Goal: Task Accomplishment & Management: Use online tool/utility

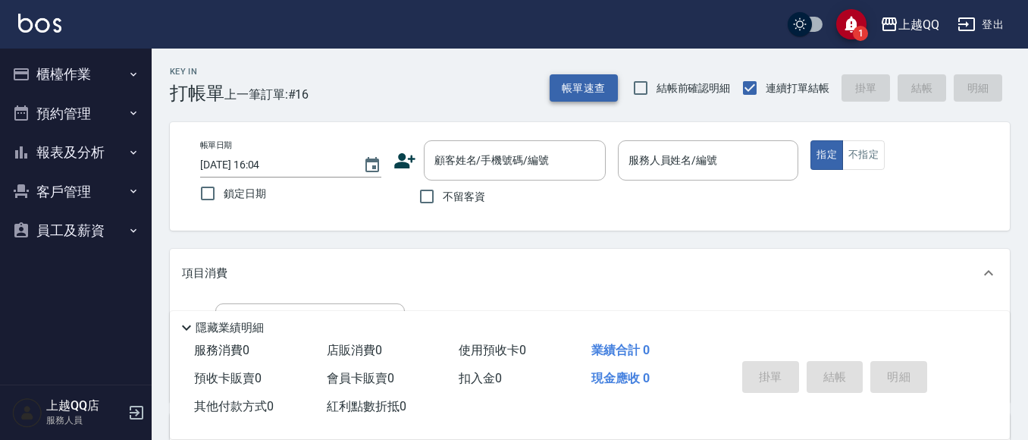
click at [589, 101] on button "帳單速查" at bounding box center [583, 88] width 68 height 28
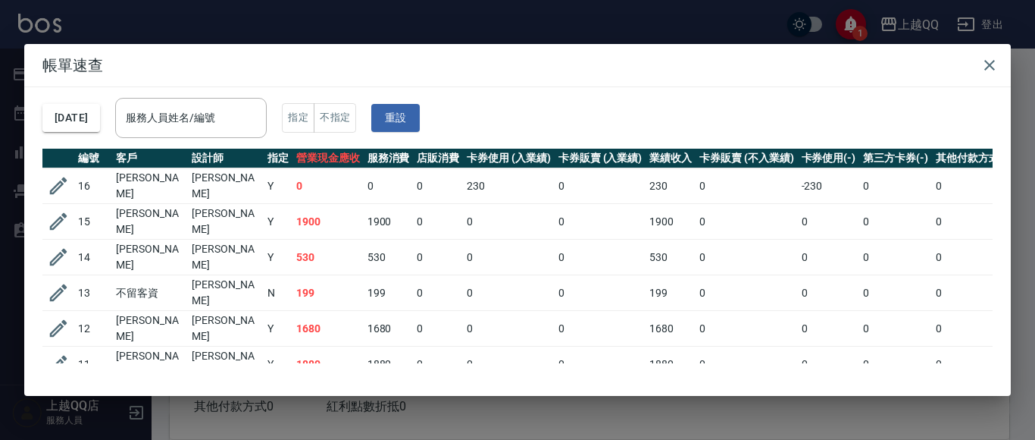
click at [224, 145] on div "[DATE] 服務人員姓名/編號 服務人員姓名/編號 指定 不指定 重設" at bounding box center [517, 117] width 950 height 61
click at [252, 122] on input "服務人員姓名/編號" at bounding box center [191, 118] width 138 height 27
type input "佩怡-3"
drag, startPoint x: 988, startPoint y: 68, endPoint x: 859, endPoint y: 64, distance: 128.9
click at [989, 68] on icon "button" at bounding box center [990, 65] width 18 height 18
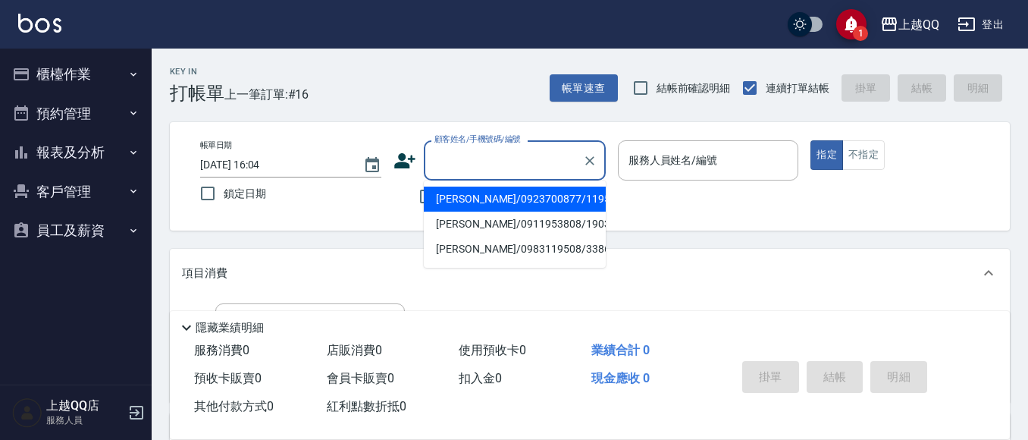
click at [484, 157] on input "顧客姓名/手機號碼/編號" at bounding box center [503, 160] width 146 height 27
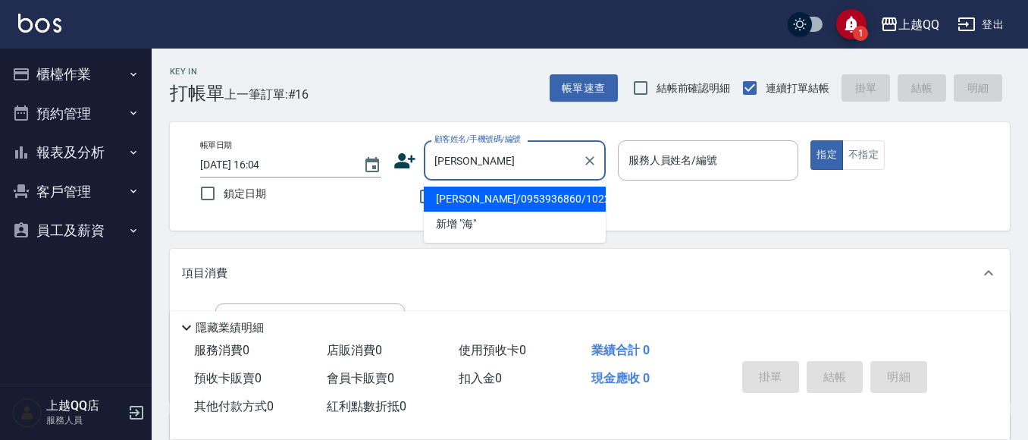
click at [501, 189] on li "[PERSON_NAME]/0953936860/1022" at bounding box center [515, 198] width 182 height 25
type input "[PERSON_NAME]/0953936860/1022"
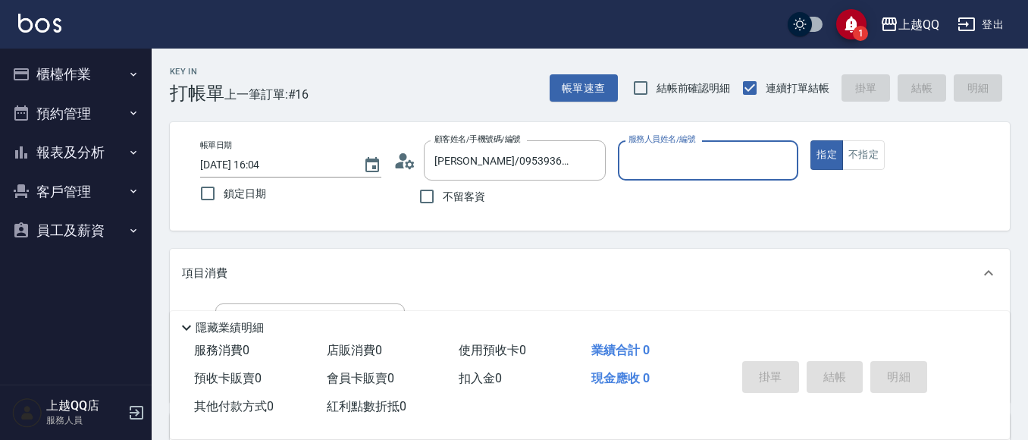
type input "佩怡-3"
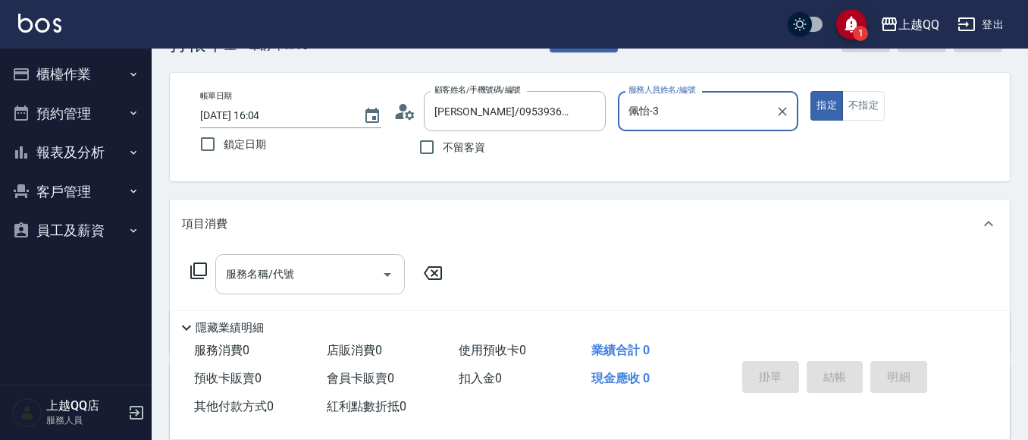
scroll to position [76, 0]
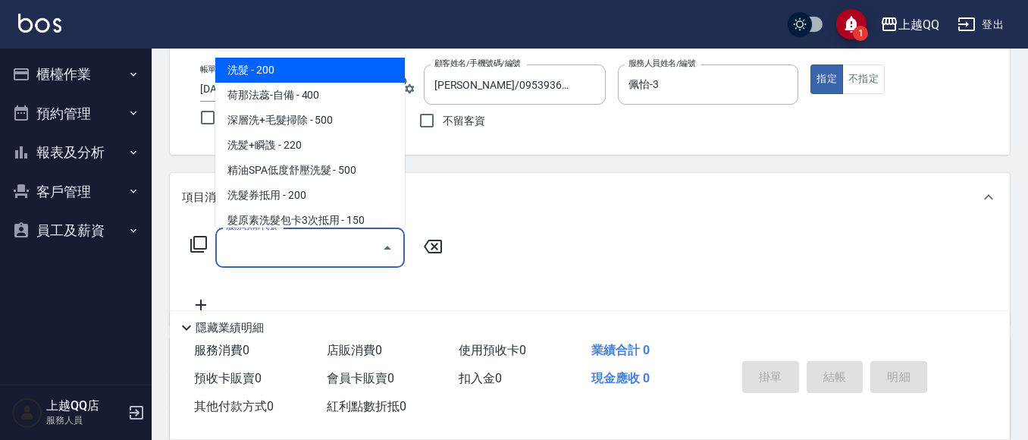
click at [326, 246] on input "服務名稱/代號" at bounding box center [298, 247] width 153 height 27
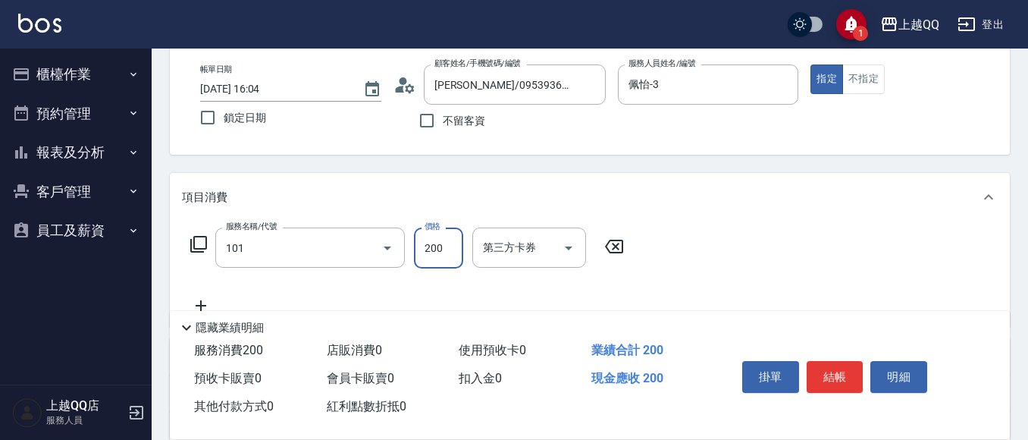
type input "洗髮(101)"
type input "250"
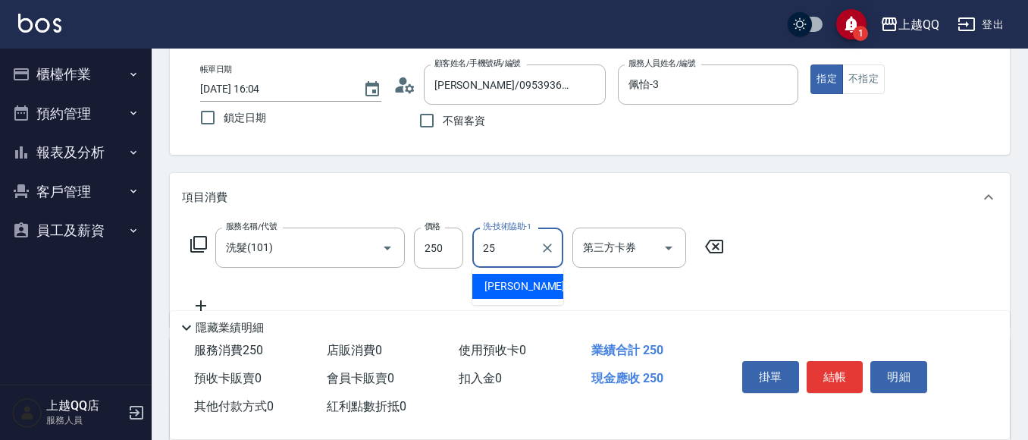
type input "[PERSON_NAME]-25"
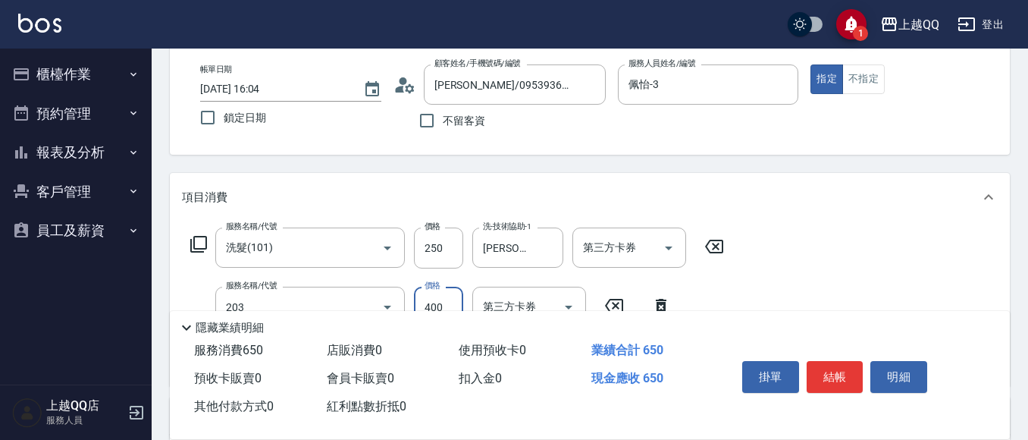
type input "指定單剪(203)"
type input "350"
click at [831, 377] on button "結帳" at bounding box center [834, 377] width 57 height 32
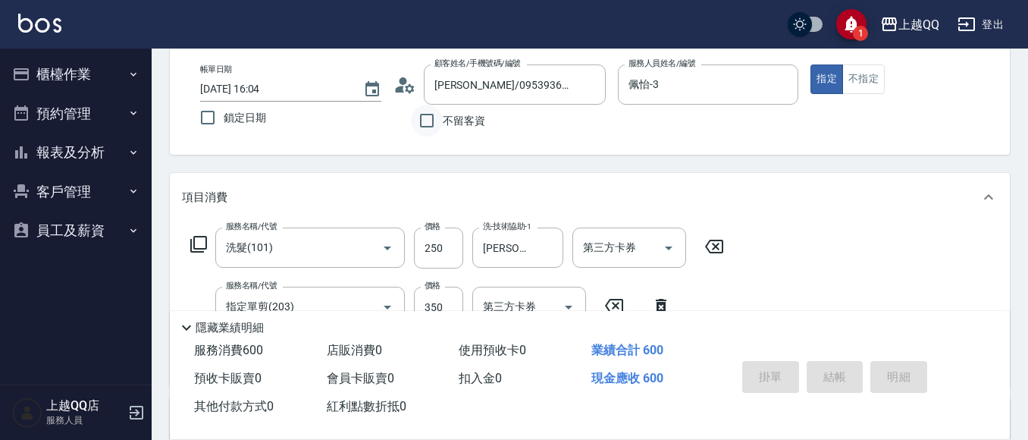
type input "[DATE] 17:37"
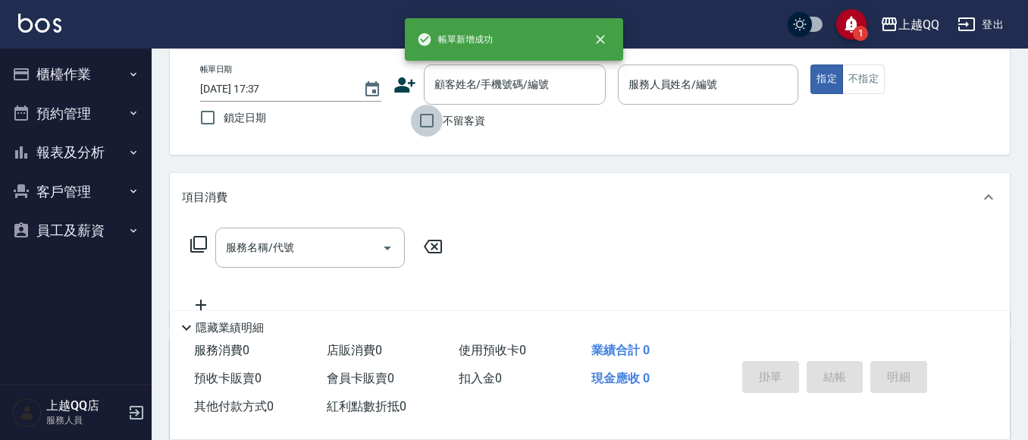
click at [429, 118] on input "不留客資" at bounding box center [427, 121] width 32 height 32
checkbox input "true"
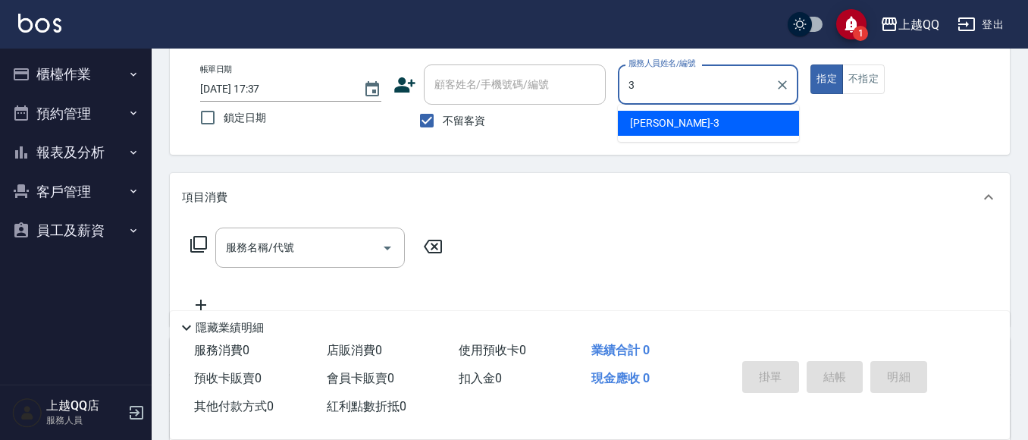
type input "3"
type button "true"
type input "佩怡-3"
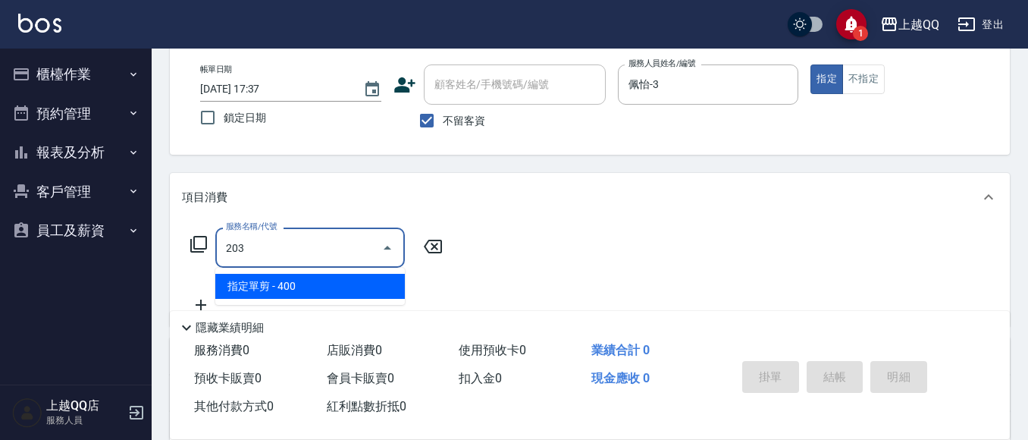
type input "指定單剪(203)"
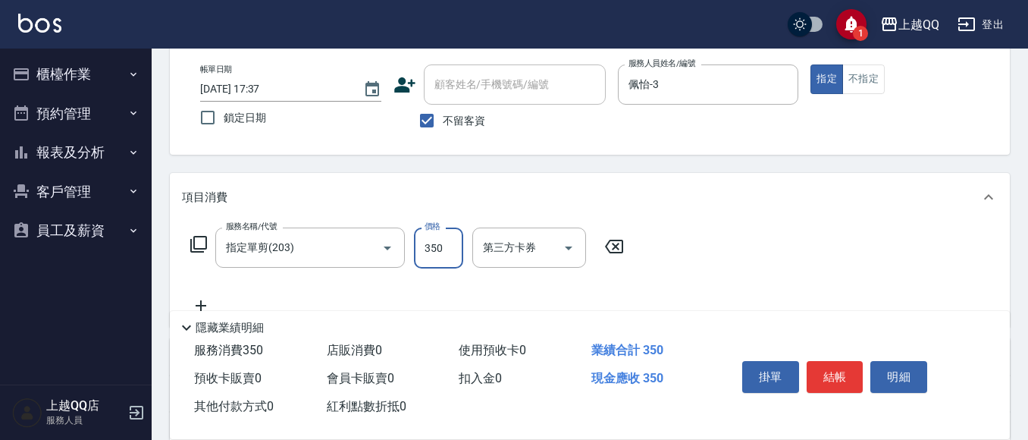
type input "350"
click at [841, 361] on button "結帳" at bounding box center [834, 377] width 57 height 32
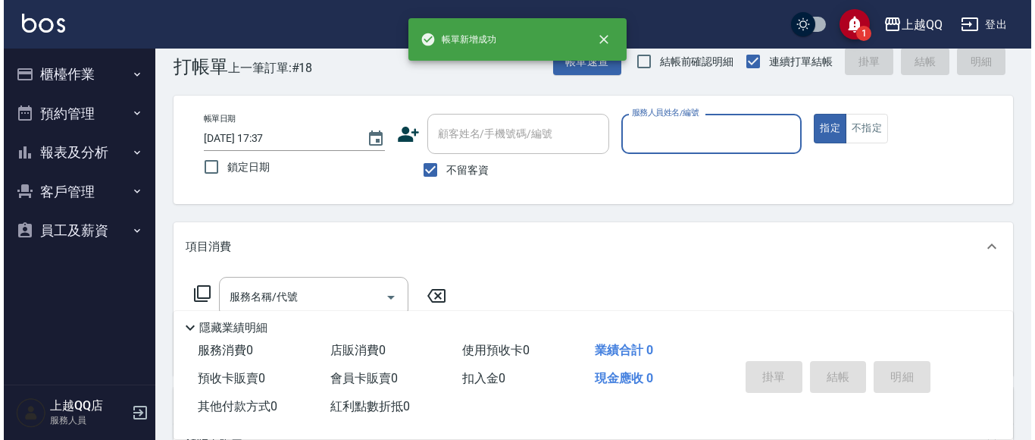
scroll to position [0, 0]
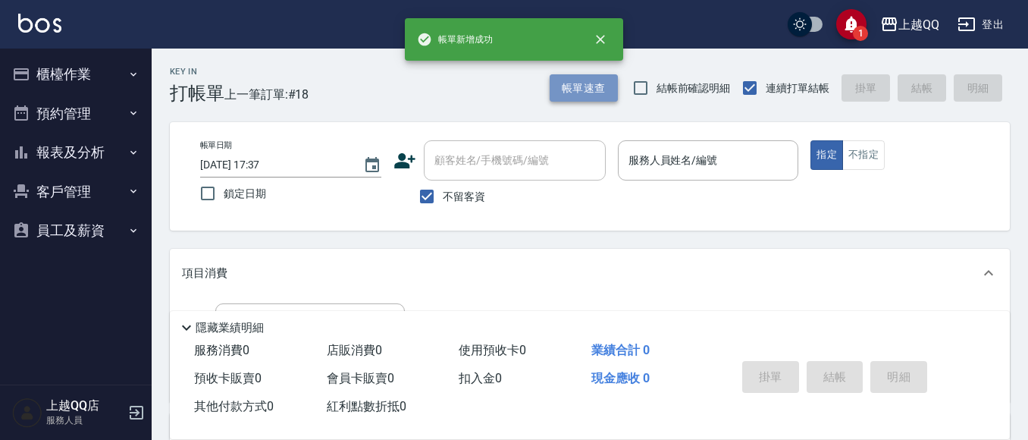
click at [571, 102] on button "帳單速查" at bounding box center [583, 88] width 68 height 28
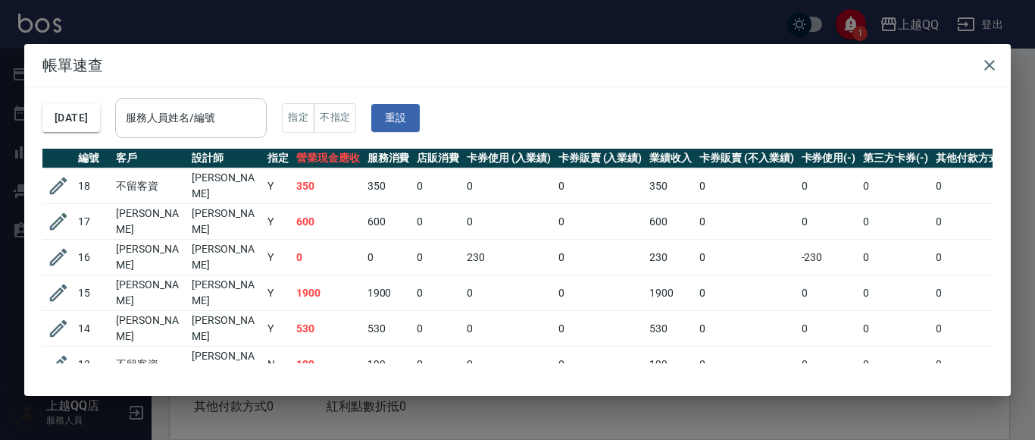
click at [239, 127] on input "服務人員姓名/編號" at bounding box center [191, 118] width 138 height 27
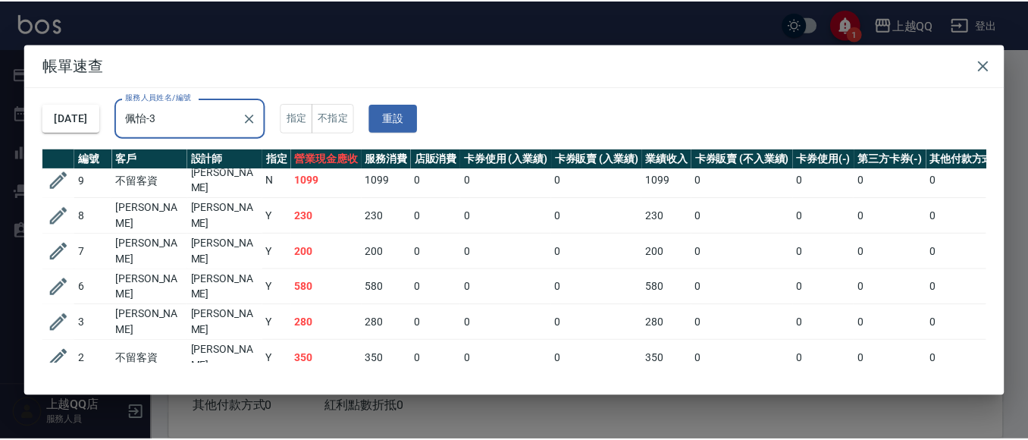
scroll to position [175, 0]
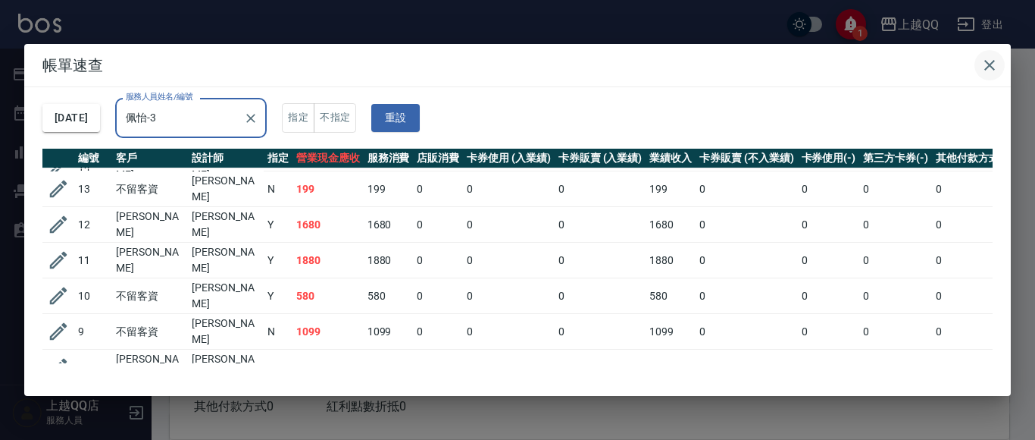
type input "佩怡-3"
click at [996, 61] on icon "button" at bounding box center [990, 65] width 18 height 18
